Goal: Information Seeking & Learning: Learn about a topic

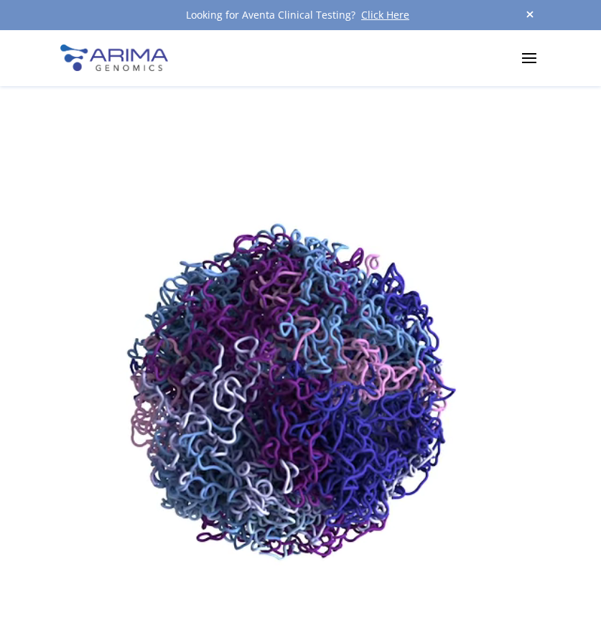
click at [536, 58] on span at bounding box center [529, 57] width 23 height 23
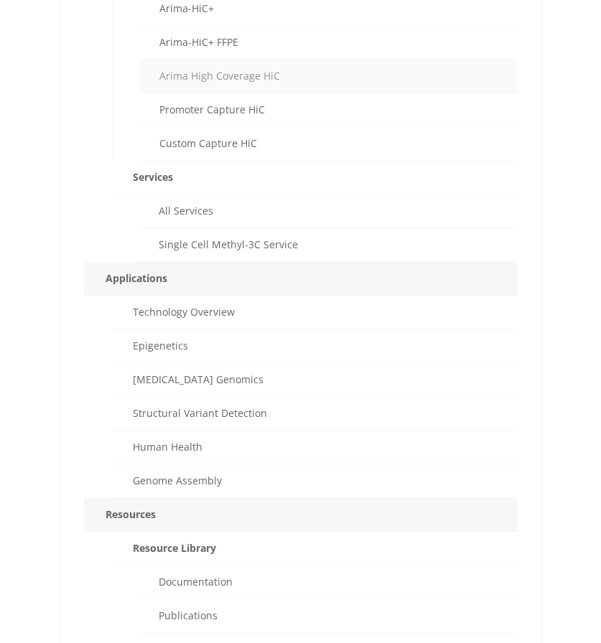
scroll to position [296, 0]
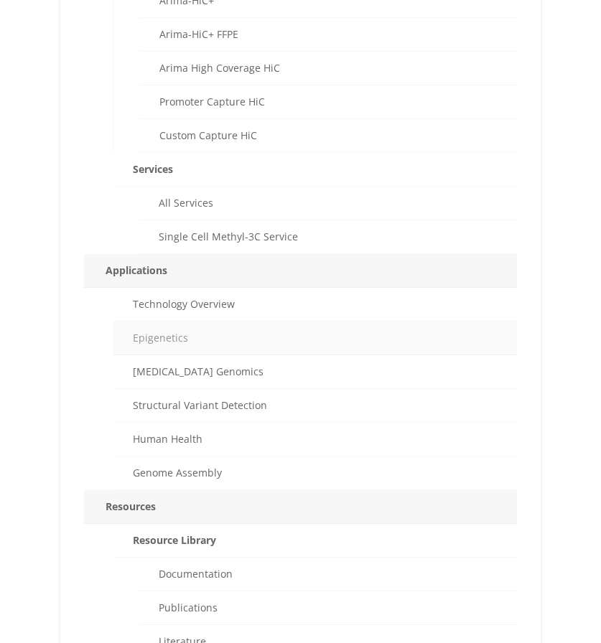
click at [168, 337] on link "Epigenetics" at bounding box center [315, 339] width 404 height 34
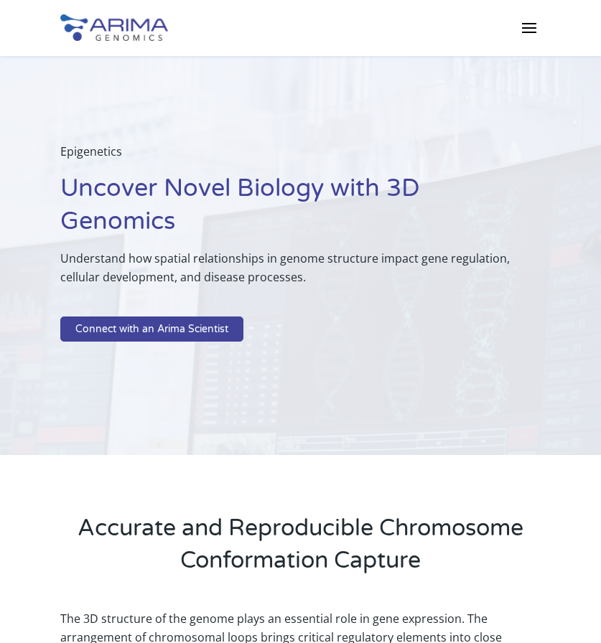
click at [541, 19] on div "Products Clinical Services Aventa FusionPlus Aventa [MEDICAL_DATA] Research Pro…" at bounding box center [300, 28] width 601 height 56
click at [531, 27] on span at bounding box center [529, 27] width 23 height 23
